Goal: Transaction & Acquisition: Purchase product/service

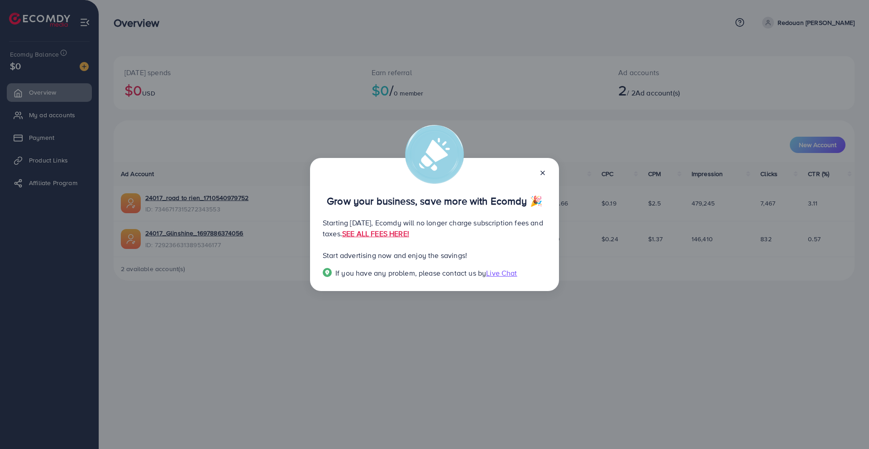
drag, startPoint x: 328, startPoint y: 225, endPoint x: 507, endPoint y: 228, distance: 178.3
click at [507, 228] on p "Starting September 29, 2025, Ecomdy will no longer charge subscription fees and…" at bounding box center [434, 228] width 223 height 22
click at [512, 241] on div "Grow your business, save more with Ecomdy 🎉 Starting [DATE], Ecomdy will no lon…" at bounding box center [434, 224] width 249 height 133
drag, startPoint x: 373, startPoint y: 237, endPoint x: 403, endPoint y: 238, distance: 29.4
click at [402, 238] on p "Starting September 29, 2025, Ecomdy will no longer charge subscription fees and…" at bounding box center [434, 228] width 223 height 22
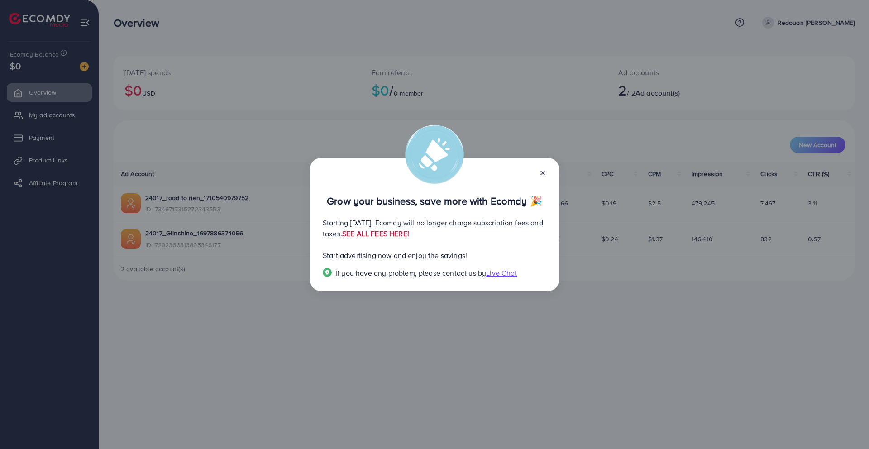
click at [409, 236] on link "SEE ALL FEES HERE!" at bounding box center [375, 233] width 67 height 10
click at [545, 175] on icon at bounding box center [542, 172] width 7 height 7
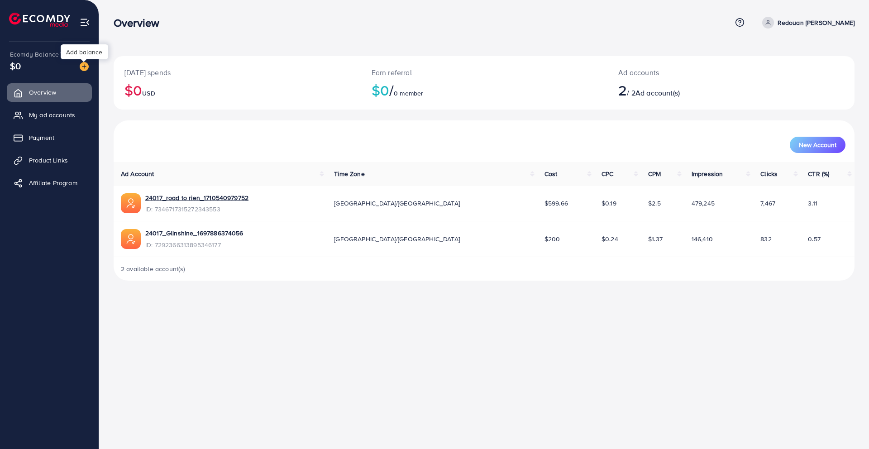
click at [85, 67] on img at bounding box center [84, 66] width 9 height 9
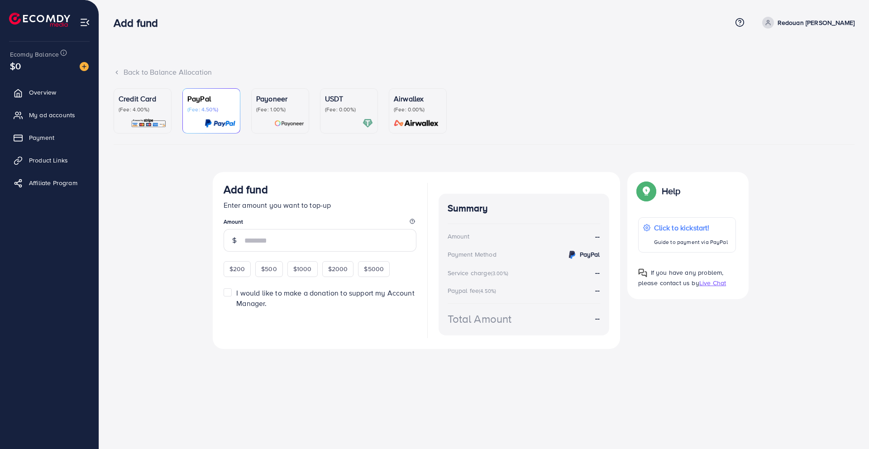
click at [147, 107] on p "(Fee: 4.00%)" at bounding box center [143, 109] width 48 height 7
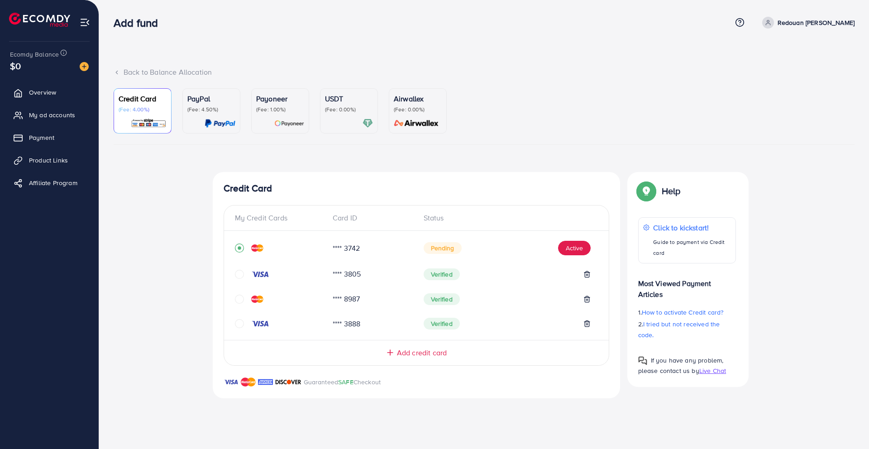
click at [417, 352] on span "Add credit card" at bounding box center [422, 352] width 50 height 10
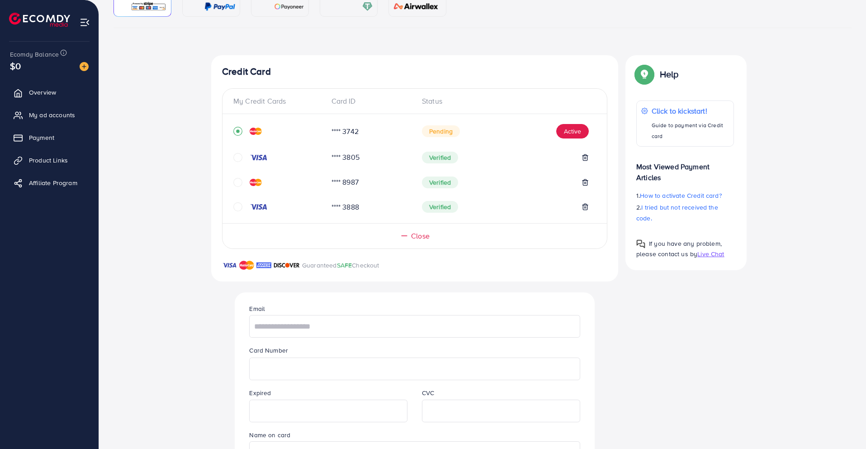
scroll to position [128, 0]
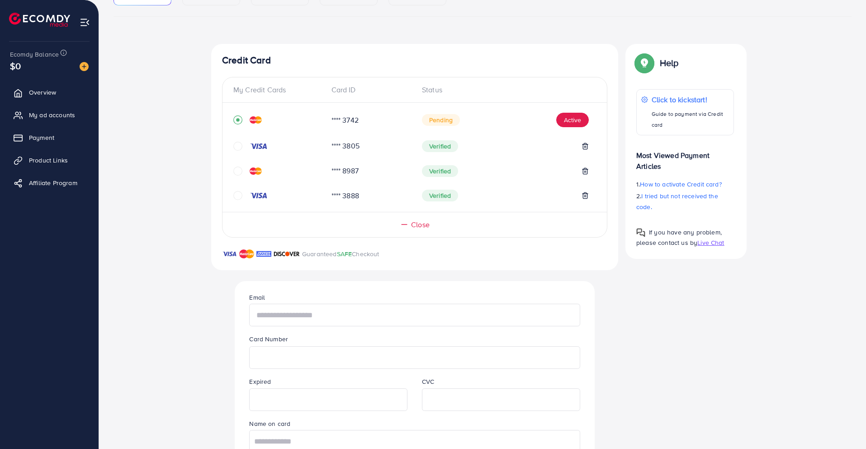
click at [332, 309] on input "text" at bounding box center [414, 315] width 331 height 23
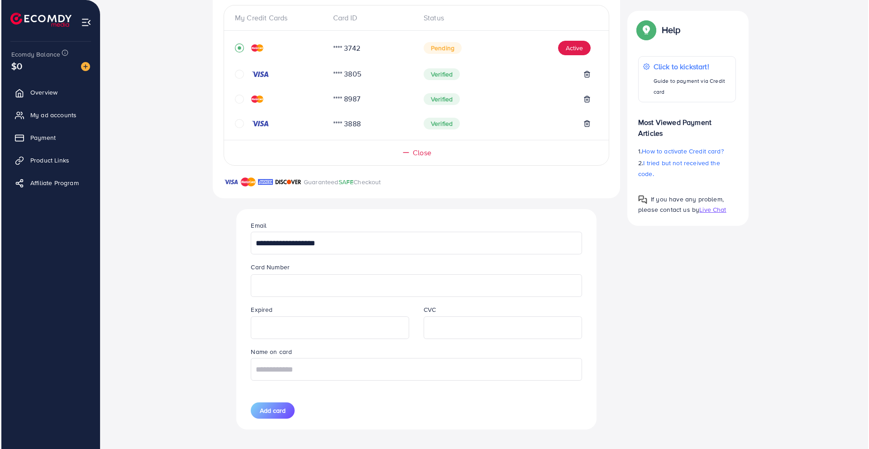
scroll to position [206, 0]
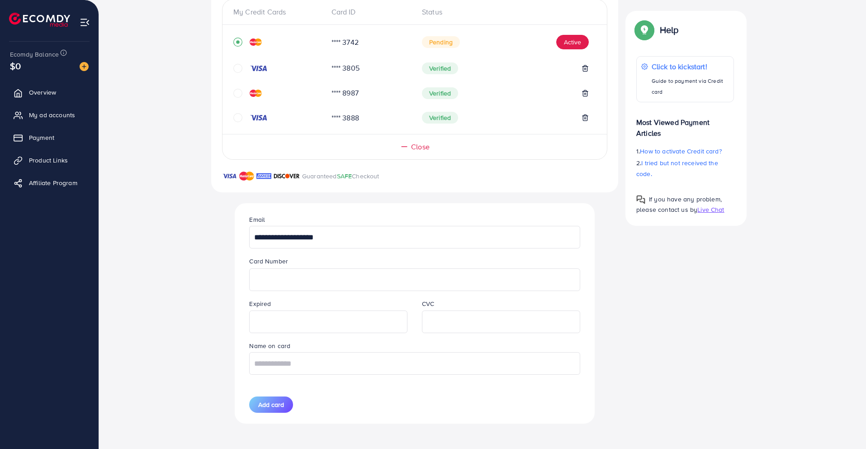
type input "**********"
type input "*******"
click at [279, 408] on span "Add card" at bounding box center [271, 404] width 26 height 9
click at [585, 118] on line at bounding box center [585, 119] width 0 height 2
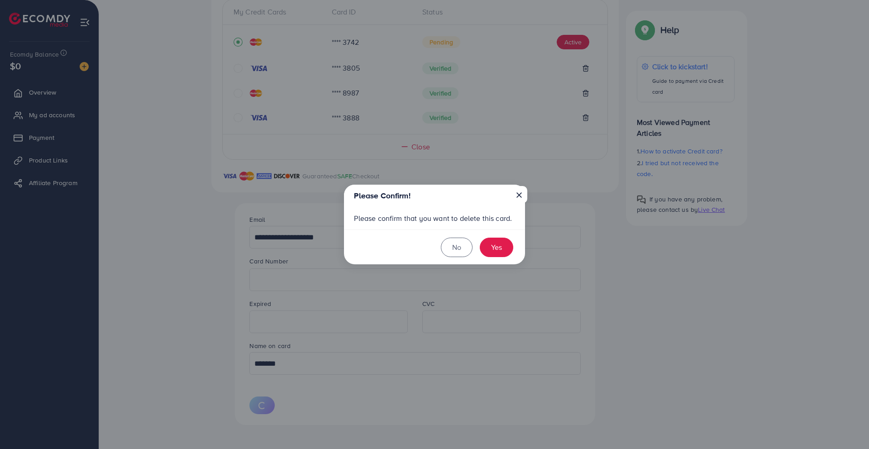
click at [523, 191] on button "×" at bounding box center [519, 194] width 16 height 17
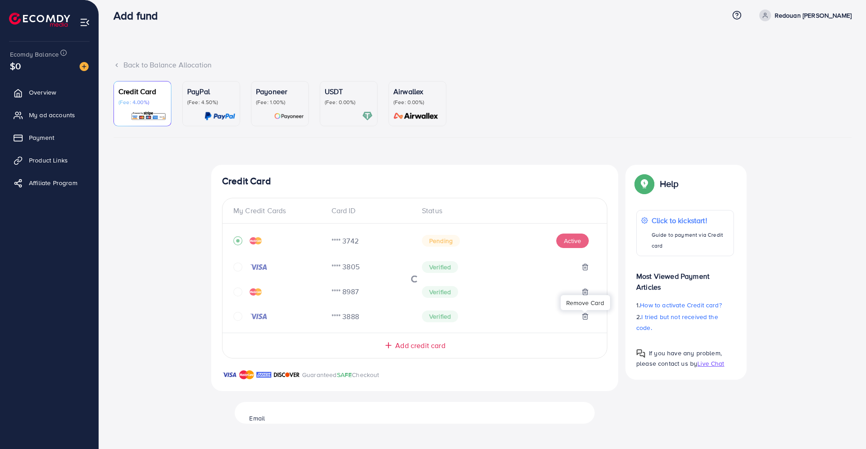
scroll to position [0, 0]
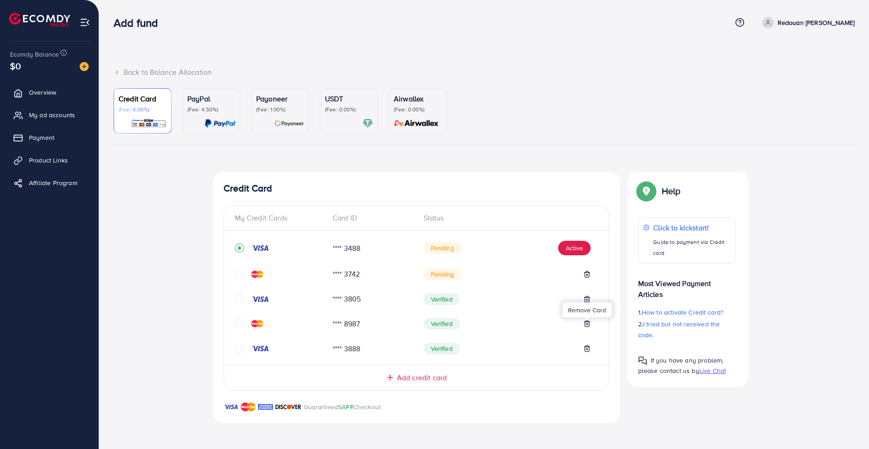
click at [166, 290] on div "Top-up Success! Thanks you for your purchase. Please check your balance again. …" at bounding box center [484, 303] width 741 height 262
click at [587, 299] on line at bounding box center [587, 300] width 0 height 2
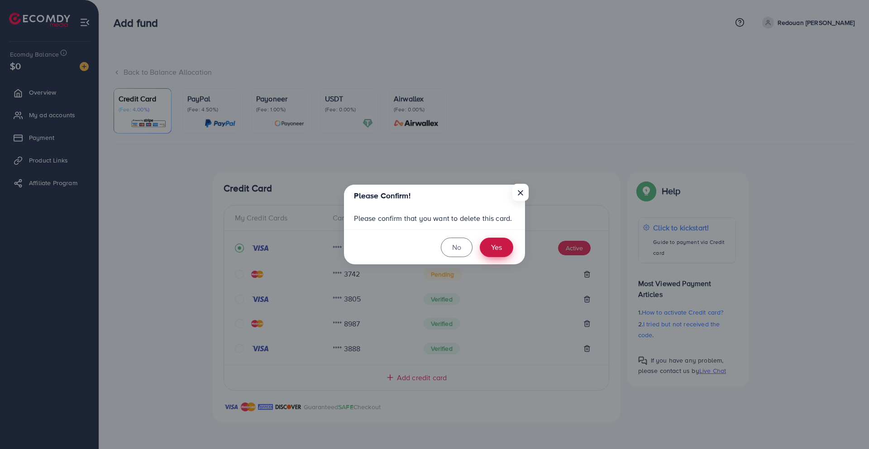
click at [501, 250] on button "Yes" at bounding box center [496, 247] width 33 height 19
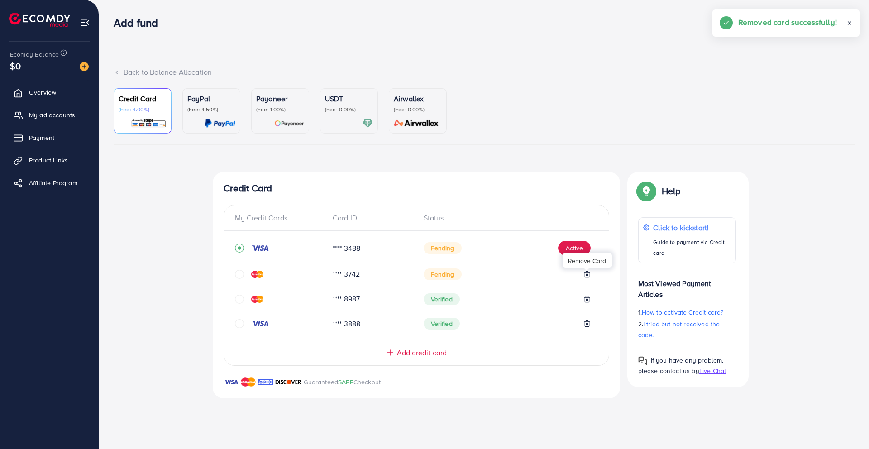
click at [586, 274] on line at bounding box center [586, 275] width 0 height 2
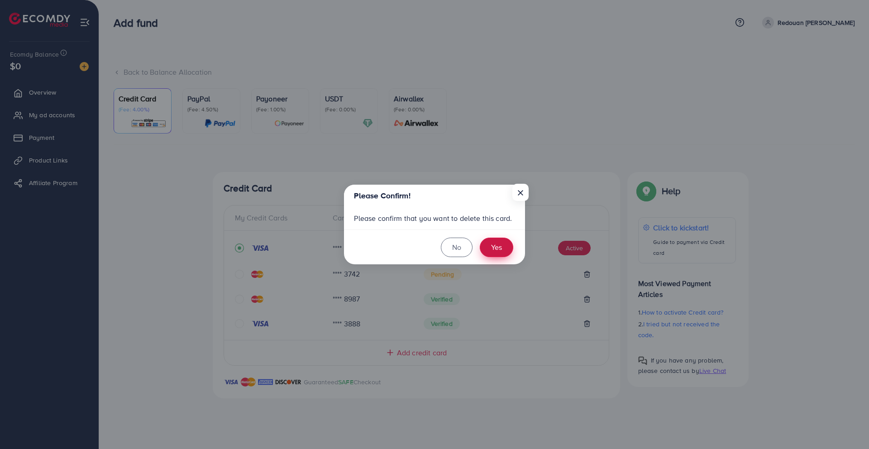
click at [489, 242] on button "Yes" at bounding box center [496, 247] width 33 height 19
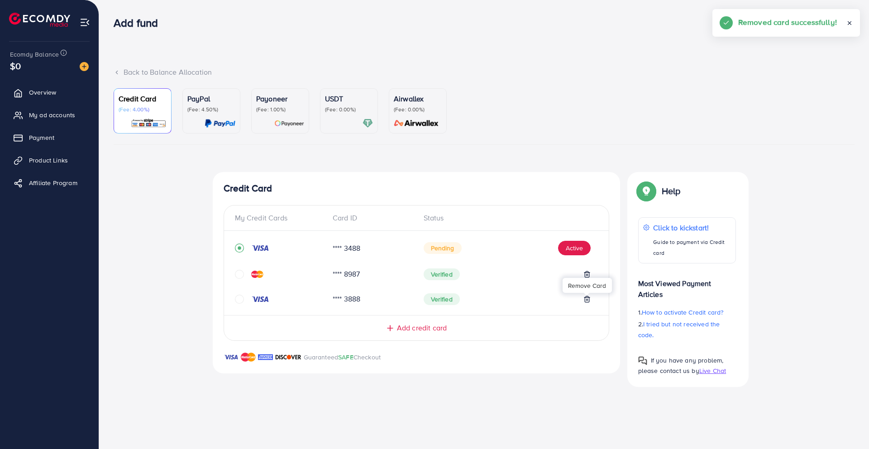
click at [588, 299] on icon at bounding box center [586, 298] width 7 height 7
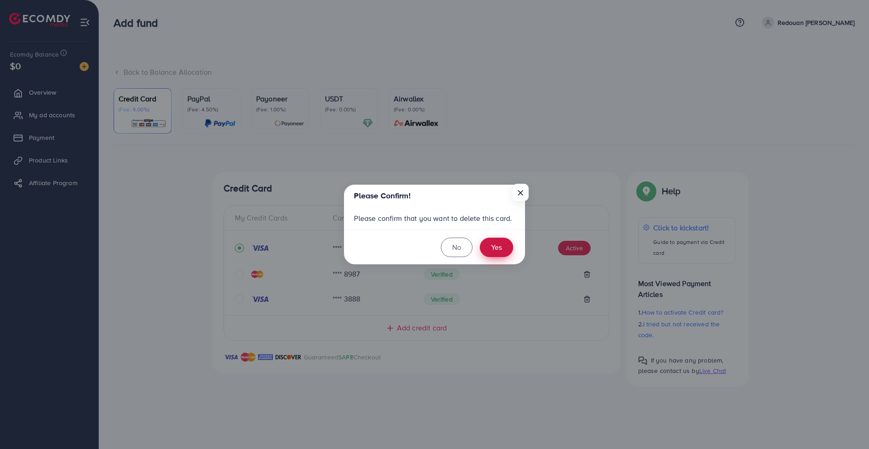
click at [501, 252] on button "Yes" at bounding box center [496, 247] width 33 height 19
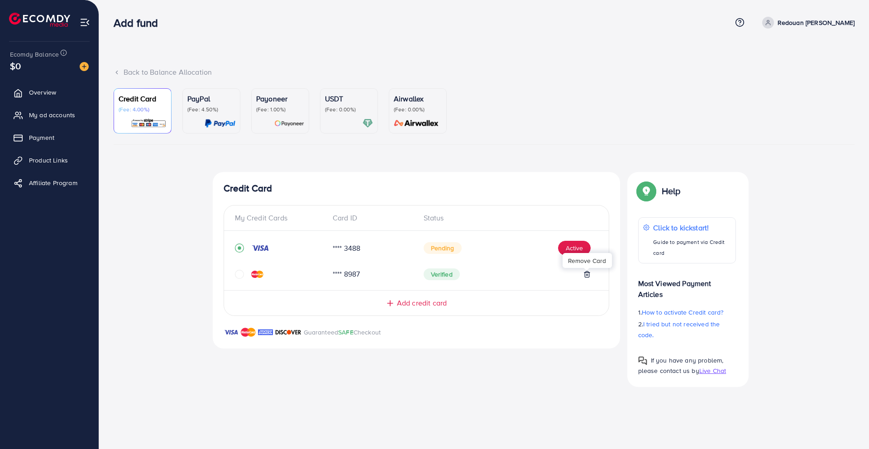
click at [585, 273] on icon at bounding box center [586, 274] width 7 height 7
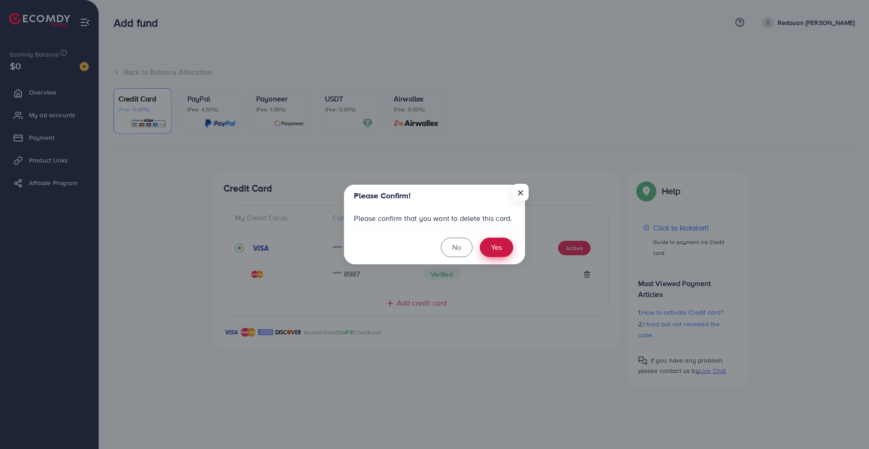
click at [498, 254] on button "Yes" at bounding box center [496, 247] width 33 height 19
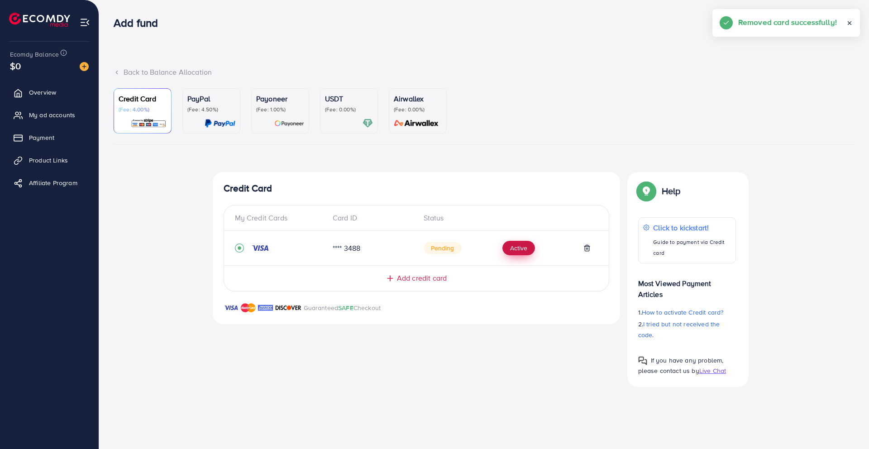
click at [512, 249] on button "Active" at bounding box center [518, 248] width 33 height 14
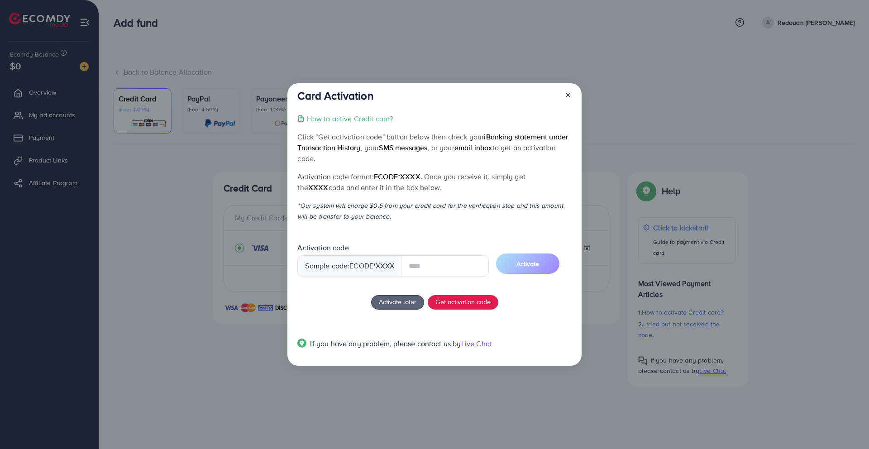
click at [432, 268] on input "text" at bounding box center [445, 266] width 88 height 22
click at [439, 273] on input "text" at bounding box center [445, 266] width 88 height 22
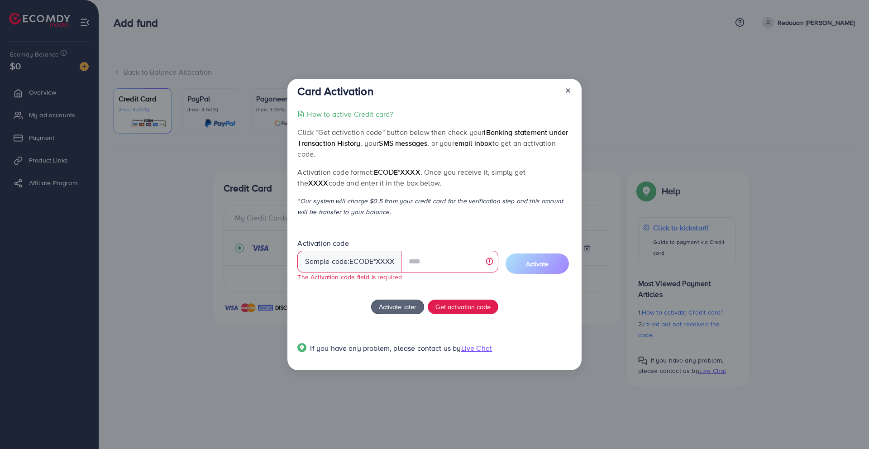
click at [331, 301] on div "Activate later Get activation code" at bounding box center [434, 307] width 274 height 14
click at [455, 306] on span "Get activation code" at bounding box center [462, 307] width 55 height 10
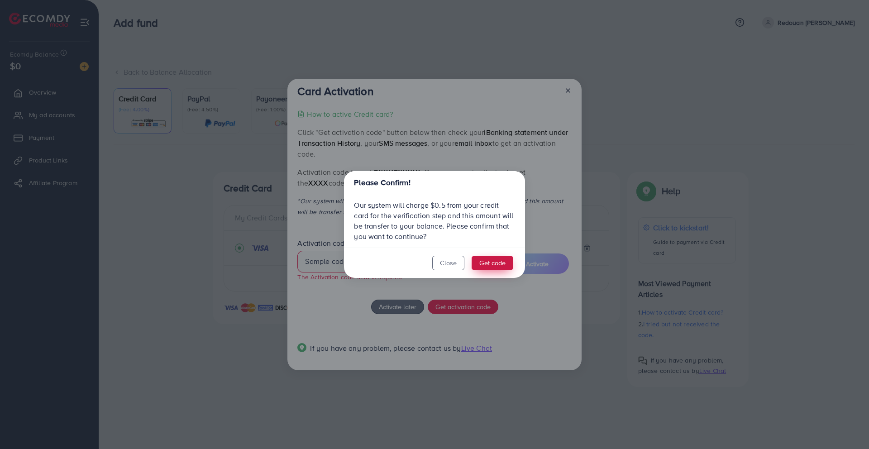
click at [490, 268] on button "Get code" at bounding box center [492, 263] width 42 height 14
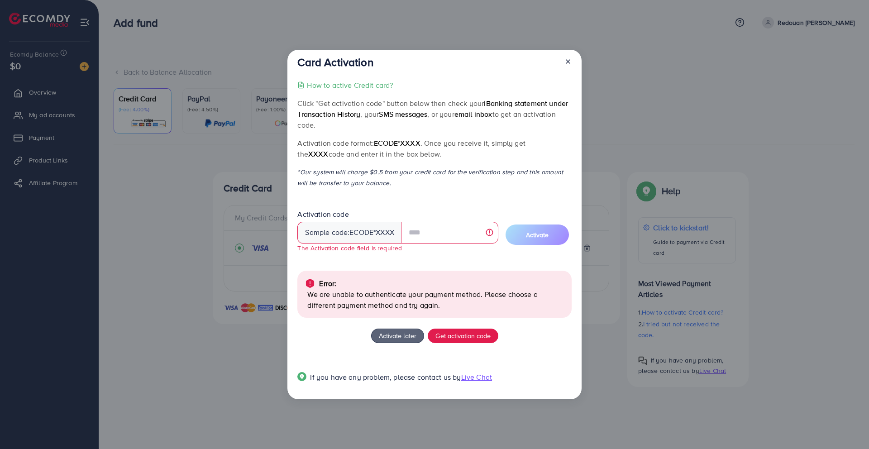
click at [566, 67] on div at bounding box center [564, 64] width 14 height 17
click at [567, 65] on icon at bounding box center [567, 61] width 7 height 7
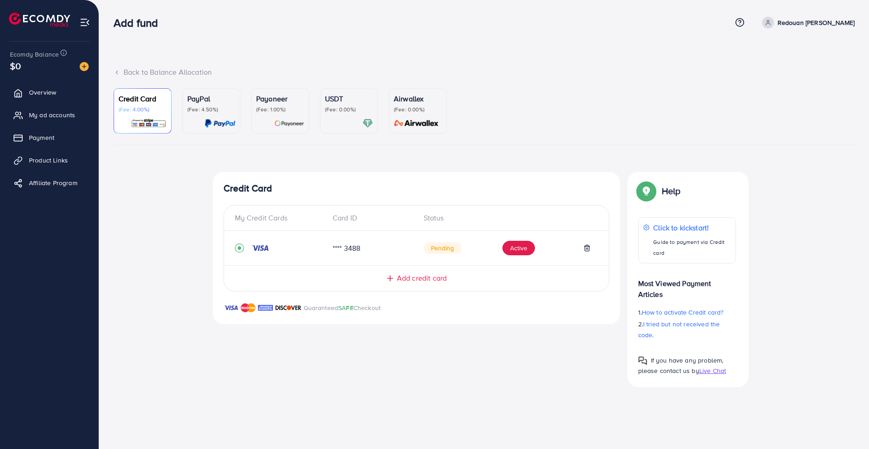
click at [230, 109] on p "(Fee: 4.50%)" at bounding box center [211, 109] width 48 height 7
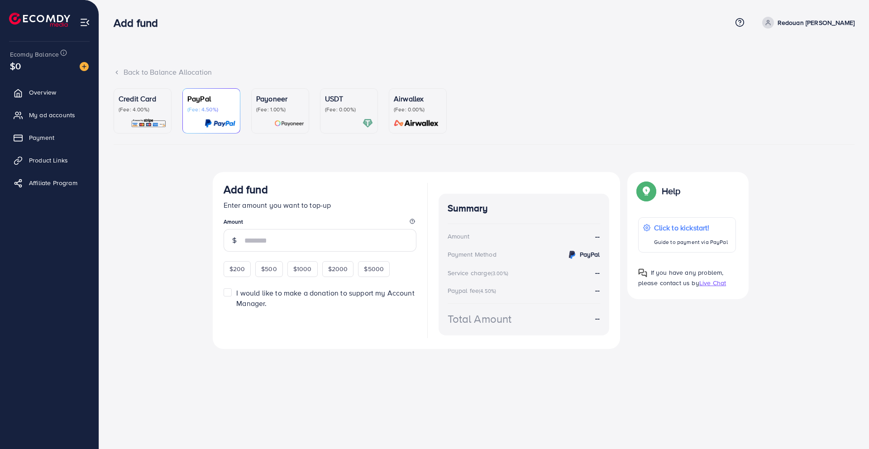
click at [287, 108] on p "(Fee: 1.00%)" at bounding box center [280, 109] width 48 height 7
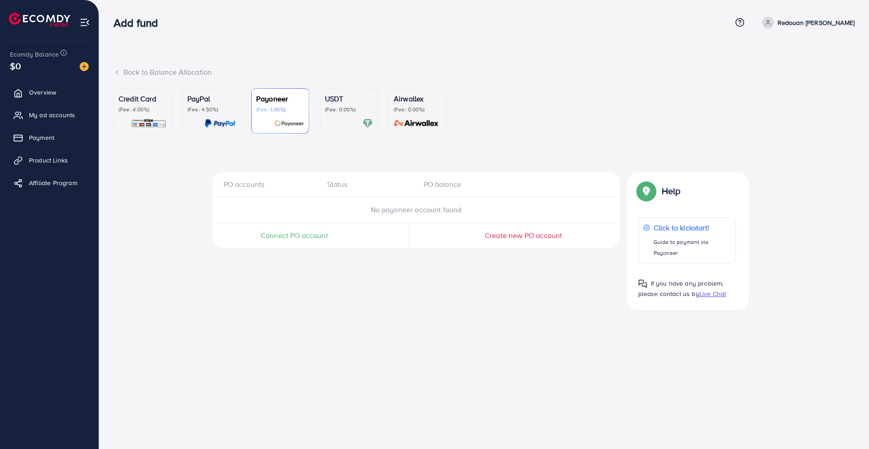
click at [356, 112] on p "(Fee: 0.00%)" at bounding box center [349, 109] width 48 height 7
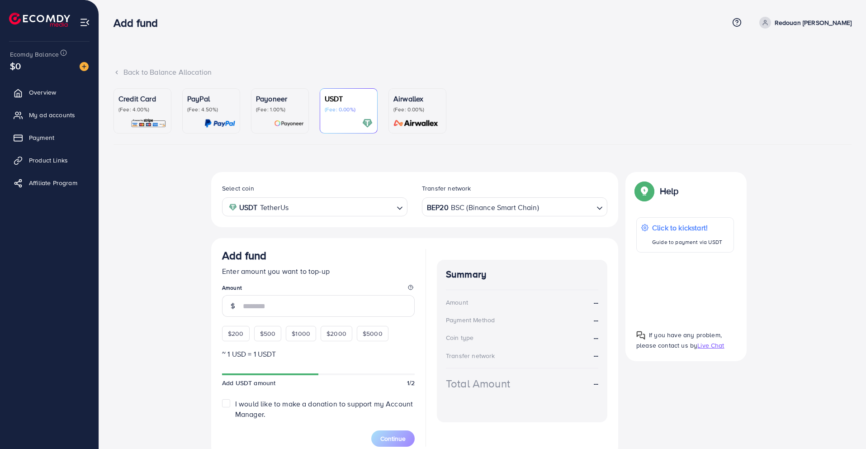
click at [552, 156] on div "Credit Card (Fee: 4.00%) PayPal (Fee: 4.50%) Payoneer (Fee: 1.00%) USDT (Fee: 0…" at bounding box center [483, 276] width 738 height 376
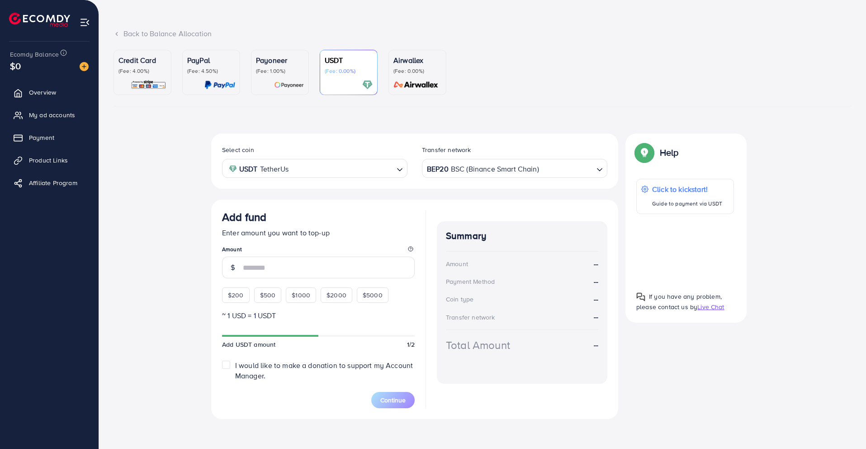
scroll to position [41, 0]
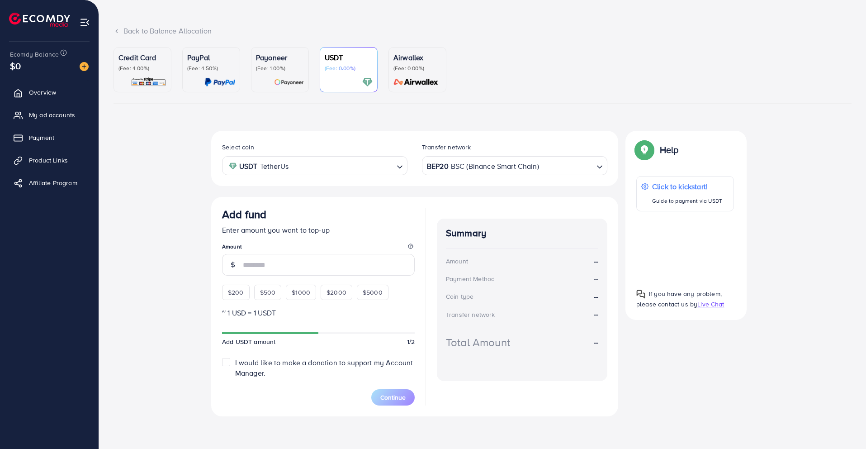
click at [714, 324] on div "Select coin USDT TetherUs Loading... Transfer network BEP20 BSC (Binance Smart …" at bounding box center [482, 273] width 543 height 285
click at [234, 295] on span "$200" at bounding box center [236, 292] width 16 height 9
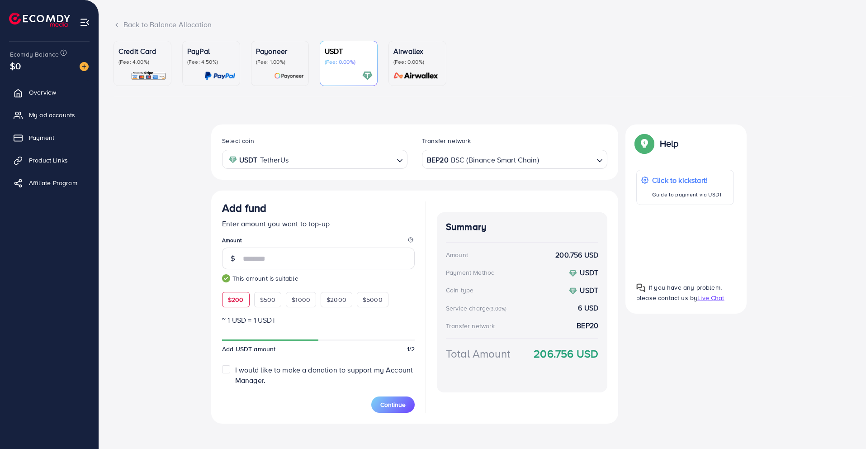
scroll to position [55, 0]
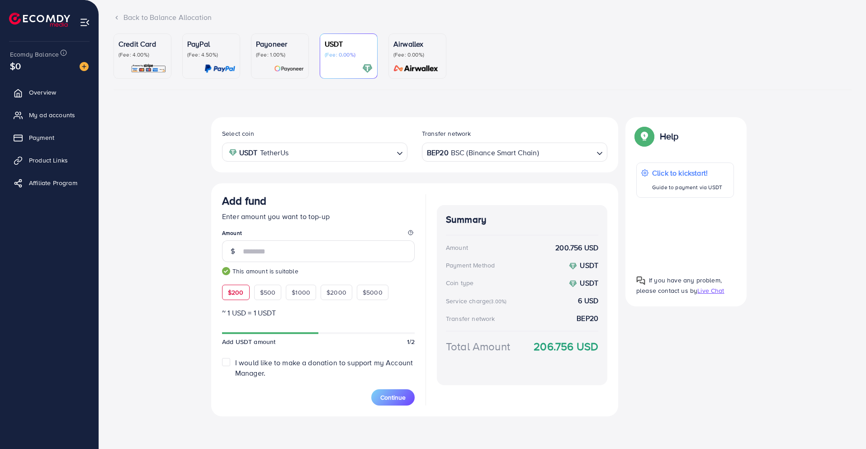
click at [144, 204] on div "Select coin USDT TetherUs Loading... Transfer network BEP20 BSC (Binance Smart …" at bounding box center [483, 270] width 738 height 306
click at [149, 59] on div "Credit Card (Fee: 4.00%)" at bounding box center [143, 55] width 48 height 35
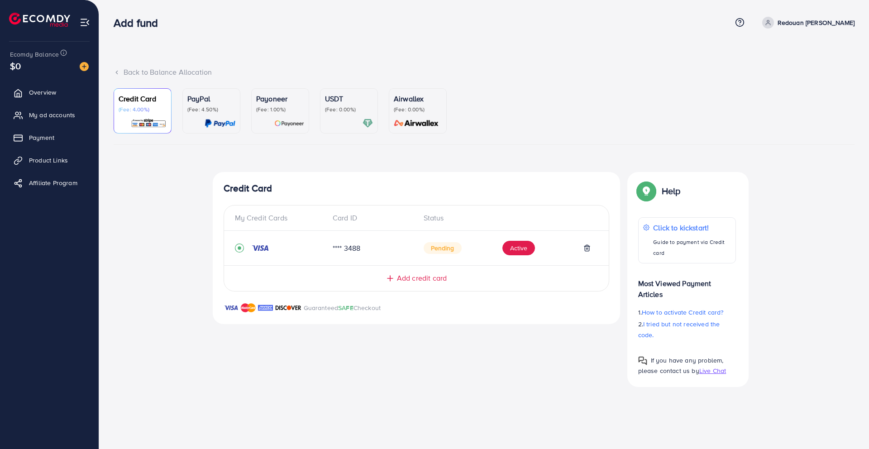
click at [182, 260] on div "Top-up Success! Thanks you for your purchase. Please check your balance again. …" at bounding box center [484, 279] width 741 height 214
click at [560, 114] on ul "Credit Card (Fee: 4.00%) PayPal (Fee: 4.50%) Payoneer (Fee: 1.00%) USDT (Fee: 0…" at bounding box center [484, 116] width 741 height 57
click at [338, 122] on div at bounding box center [349, 123] width 48 height 10
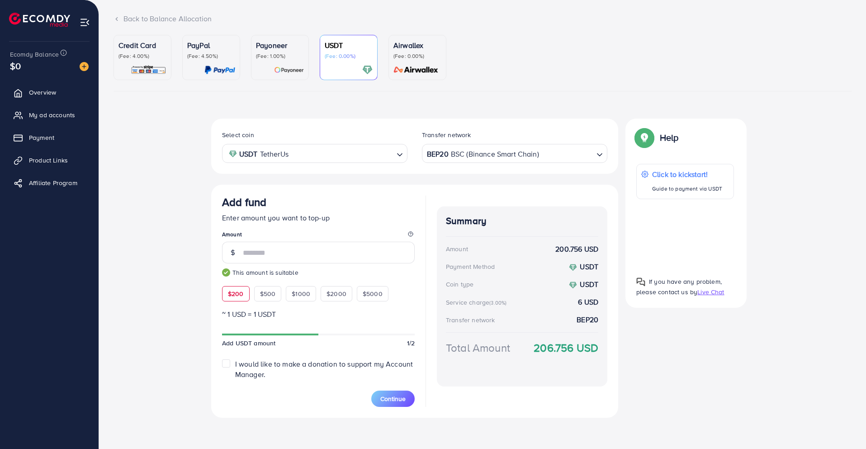
scroll to position [55, 0]
click at [182, 339] on div "Select coin USDT TetherUs Loading... Transfer network BEP20 BSC (Binance Smart …" at bounding box center [483, 270] width 738 height 306
click at [144, 334] on div "Select coin USDT TetherUs Loading... Transfer network BEP20 BSC (Binance Smart …" at bounding box center [483, 270] width 738 height 306
click at [368, 155] on input "Search for option" at bounding box center [342, 152] width 102 height 14
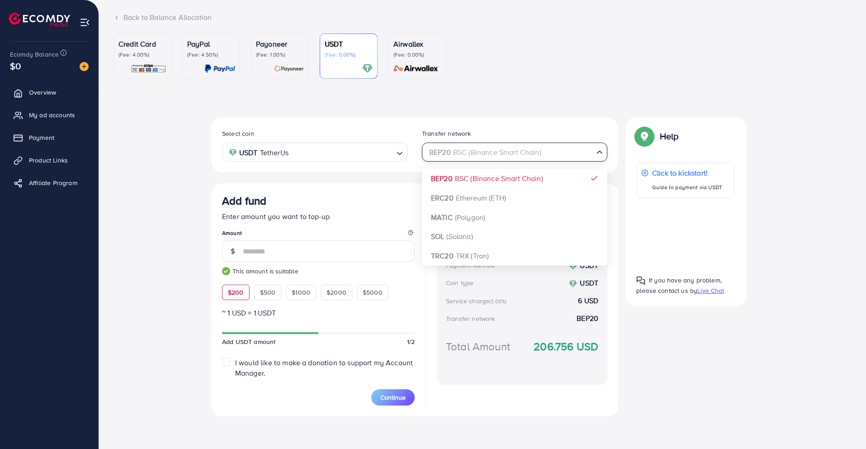
click at [453, 156] on div "BEP20 BSC (Binance Smart Chain)" at bounding box center [509, 151] width 169 height 16
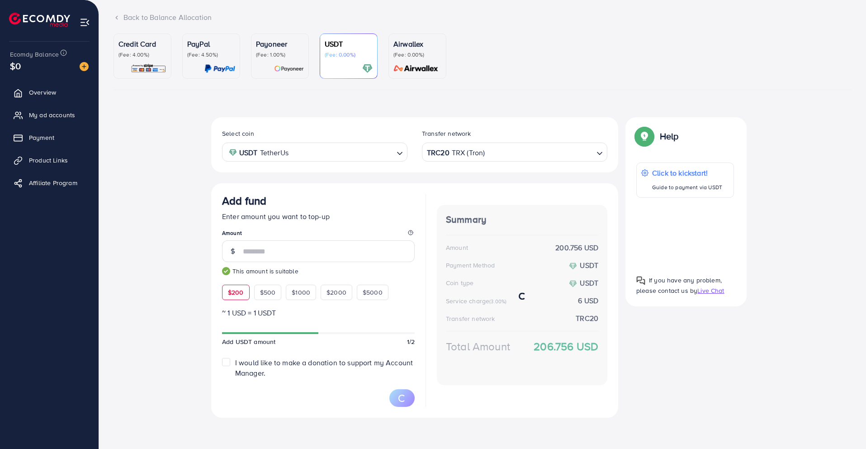
click at [452, 256] on div "Select coin USDT TetherUs Loading... Transfer network TRC20 TRX (Tron) Loading.…" at bounding box center [414, 267] width 407 height 300
click at [541, 118] on div "Select coin USDT TetherUs Loading... Transfer network TRC20 TRX (Tron) Loading.…" at bounding box center [414, 144] width 407 height 55
click at [523, 97] on div "Credit Card (Fee: 4.00%) PayPal (Fee: 4.50%) Payoneer (Fee: 1.00%) USDT (Fee: 0…" at bounding box center [483, 228] width 738 height 390
click at [286, 61] on div "Payoneer (Fee: 1.00%)" at bounding box center [280, 55] width 48 height 35
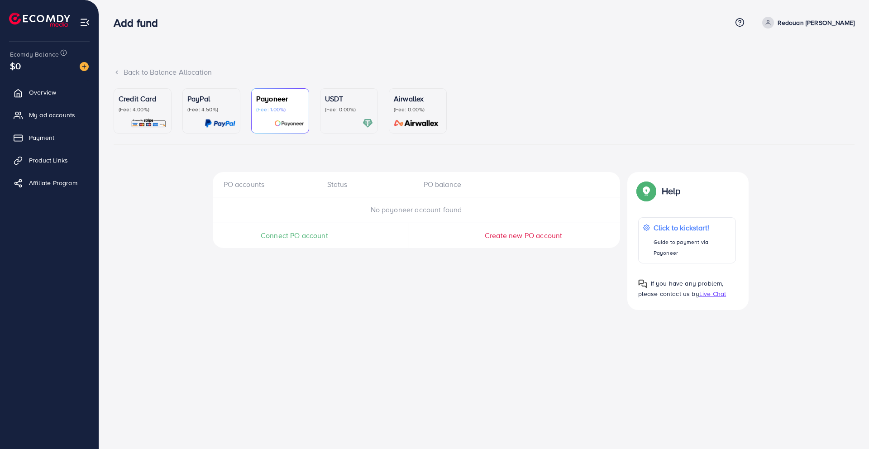
click at [219, 110] on p "(Fee: 4.50%)" at bounding box center [211, 109] width 48 height 7
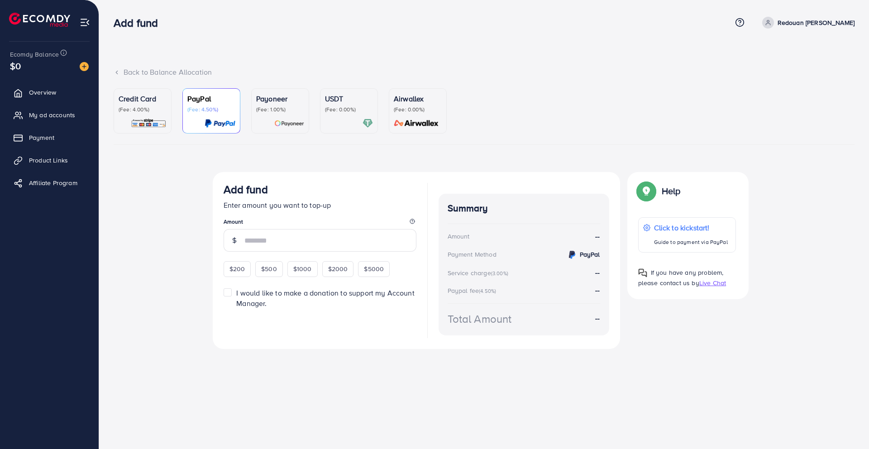
click at [525, 131] on ul "Credit Card (Fee: 4.00%) PayPal (Fee: 4.50%) Payoneer (Fee: 1.00%) USDT (Fee: 0…" at bounding box center [484, 116] width 741 height 57
click at [307, 240] on input "number" at bounding box center [330, 240] width 172 height 23
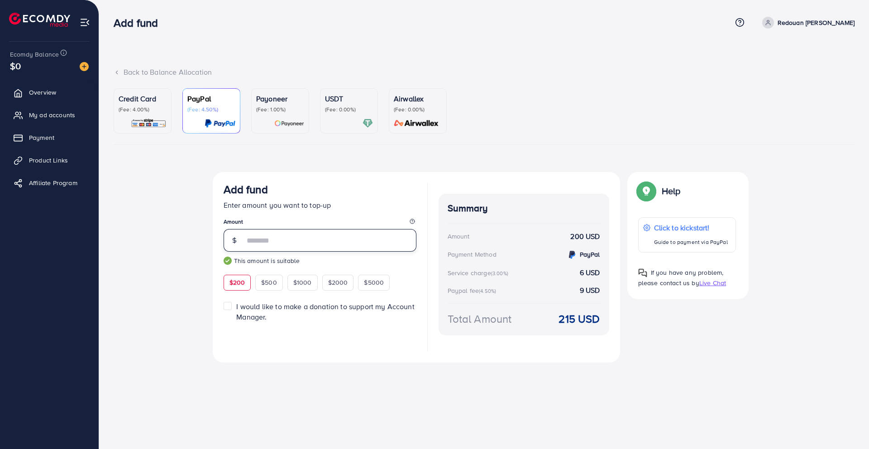
type input "***"
click at [218, 361] on div "Add fund Enter amount you want to top-up Amount *** This amount is suitable $20…" at bounding box center [416, 267] width 407 height 190
click at [153, 119] on img at bounding box center [149, 123] width 36 height 10
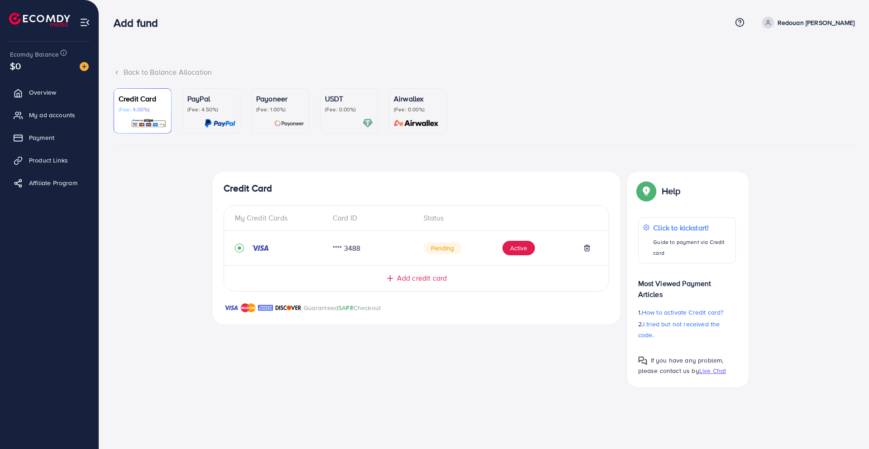
click at [506, 160] on div "Credit Card (Fee: 4.00%) PayPal (Fee: 4.50%) Payoneer (Fee: 1.00%) USDT (Fee: 0…" at bounding box center [484, 237] width 741 height 298
click at [500, 139] on ul "Credit Card (Fee: 4.00%) PayPal (Fee: 4.50%) Payoneer (Fee: 1.00%) USDT (Fee: 0…" at bounding box center [484, 116] width 741 height 57
click at [541, 86] on div "Back to Balance Allocation" at bounding box center [484, 77] width 741 height 21
click at [507, 71] on div "Back to Balance Allocation" at bounding box center [484, 72] width 741 height 10
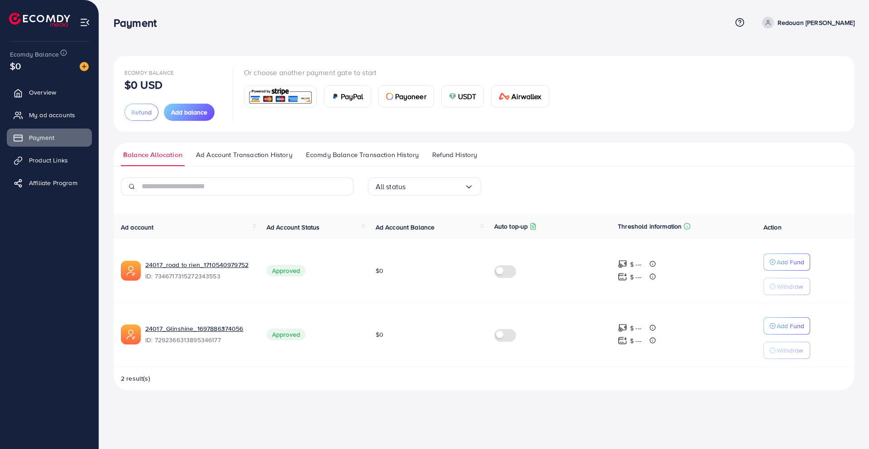
click at [244, 48] on div "Ecomdy Balance $0 USD Refund Add balance Or choose another payment gate to star…" at bounding box center [484, 202] width 770 height 404
click at [467, 37] on nav "Payment Help Center Contact Support Term and policy About Us Redouan Ben Lachha…" at bounding box center [484, 22] width 741 height 32
